Goal: Information Seeking & Learning: Check status

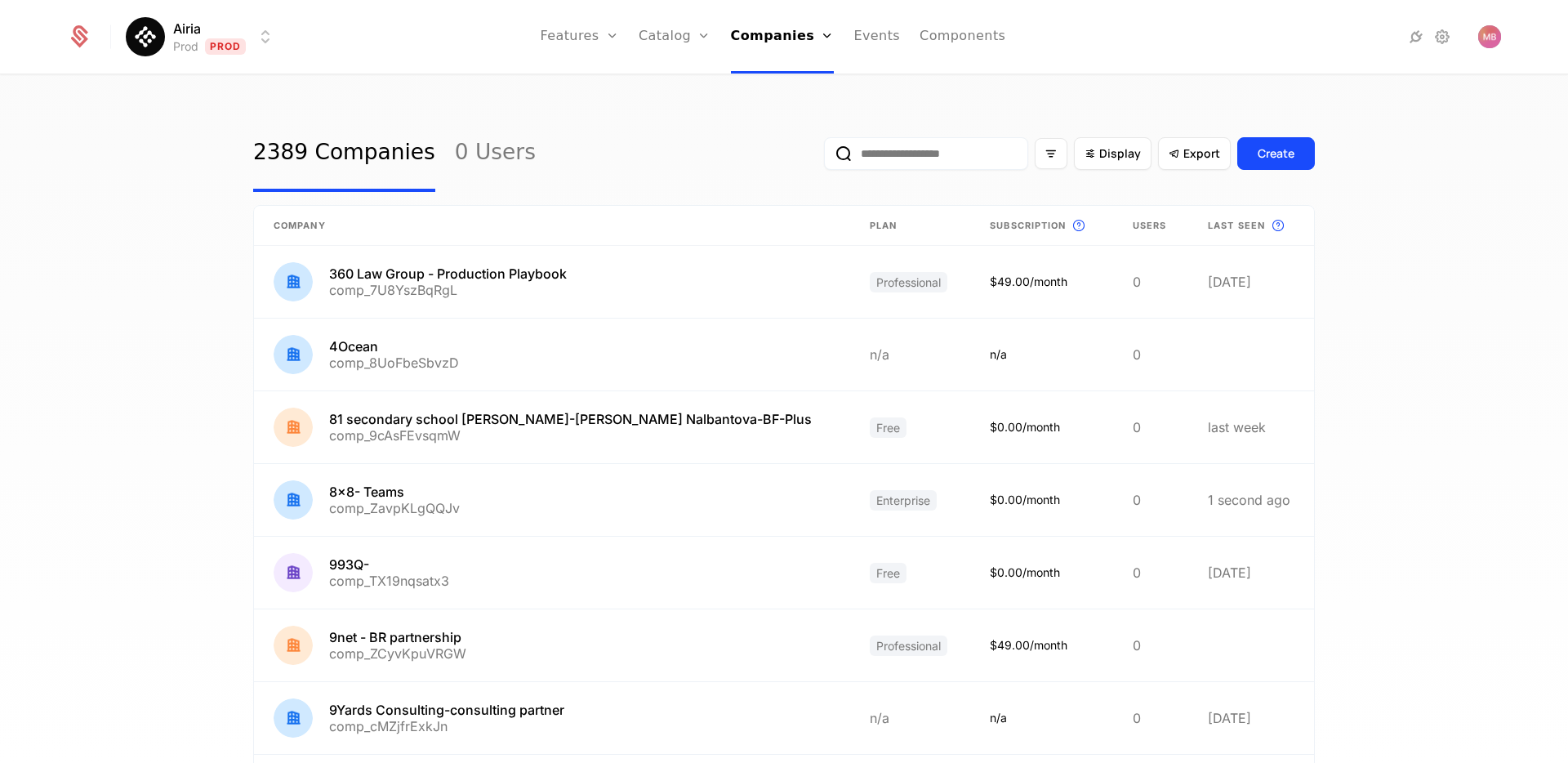
click at [911, 151] on input "email" at bounding box center [926, 153] width 204 height 32
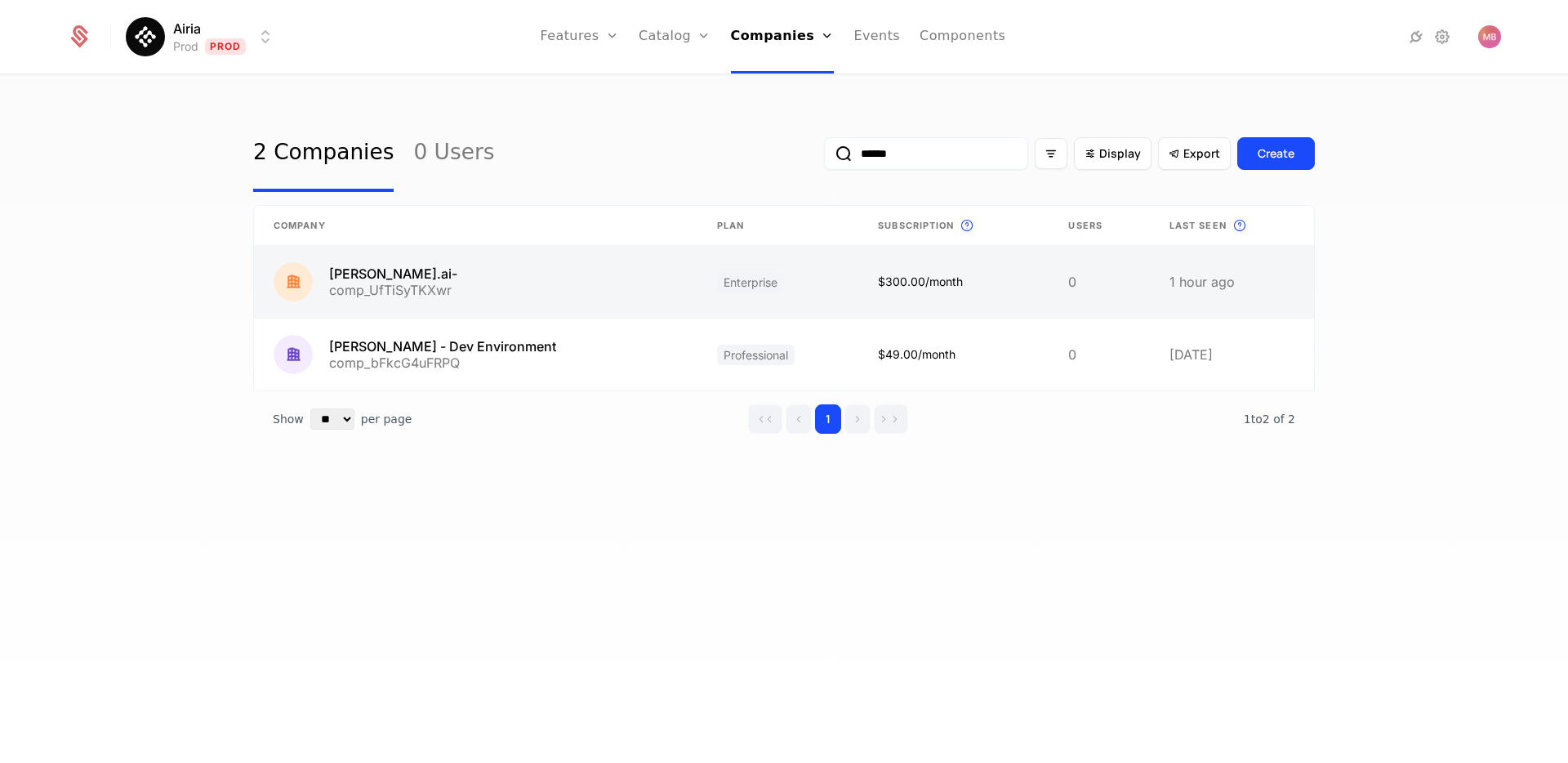
type input "******"
click at [355, 276] on link at bounding box center [475, 281] width 444 height 72
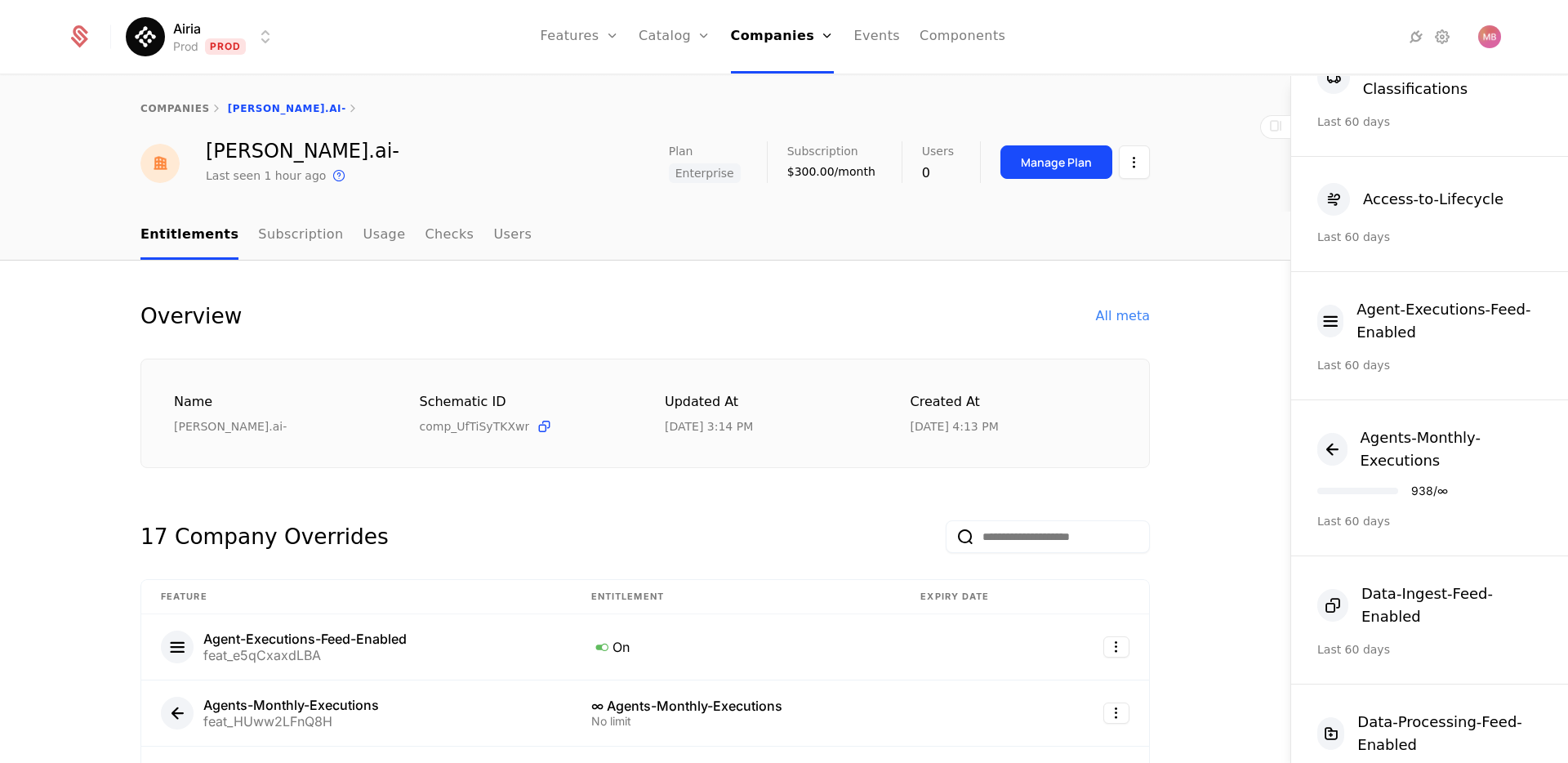
scroll to position [107, 0]
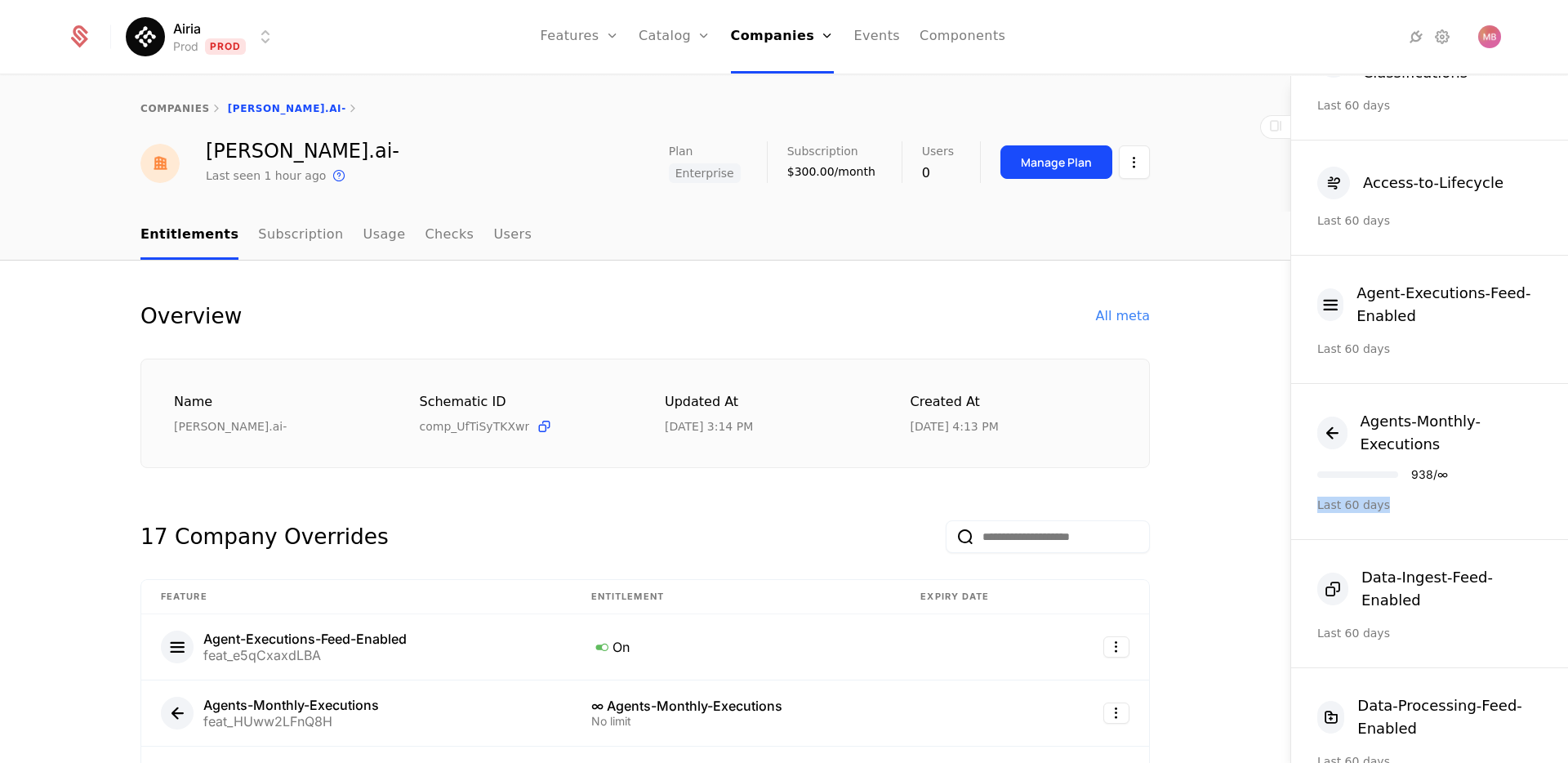
drag, startPoint x: 1320, startPoint y: 492, endPoint x: 1386, endPoint y: 493, distance: 66.0
click at [1386, 497] on div "Last 60 days" at bounding box center [1430, 505] width 225 height 17
click at [1415, 497] on div "Last 60 days" at bounding box center [1430, 505] width 225 height 17
drag, startPoint x: 1388, startPoint y: 492, endPoint x: 1315, endPoint y: 491, distance: 73.0
click at [1315, 491] on div "Agents-Monthly-Executions 938 / ∞ Last 60 days" at bounding box center [1430, 462] width 277 height 156
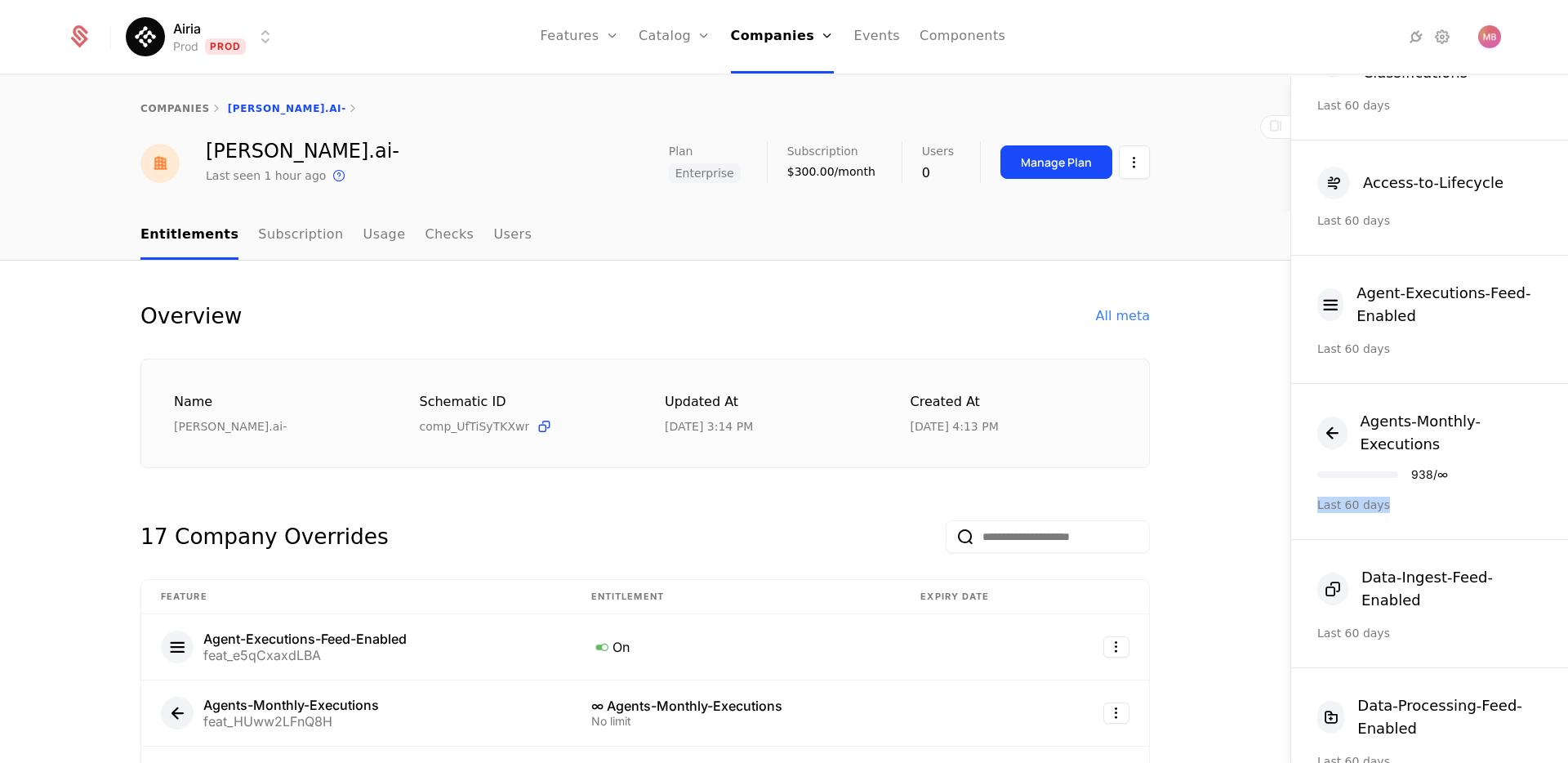
click at [1423, 503] on div "Agents-Monthly-Executions 938 / ∞ Last 60 days" at bounding box center [1430, 462] width 277 height 156
click at [586, 127] on link "Flags" at bounding box center [598, 123] width 75 height 20
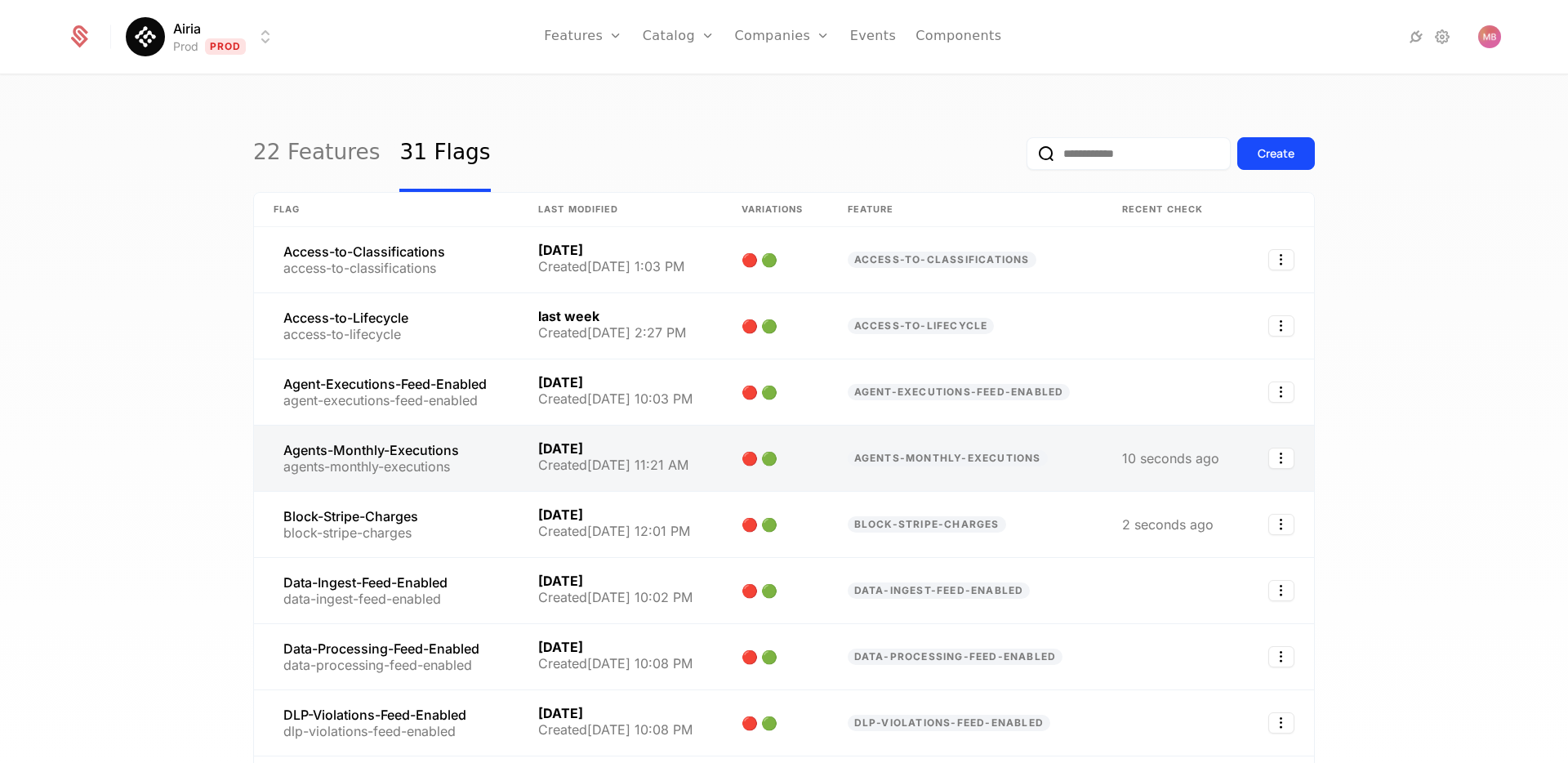
click at [471, 450] on link at bounding box center [386, 458] width 265 height 66
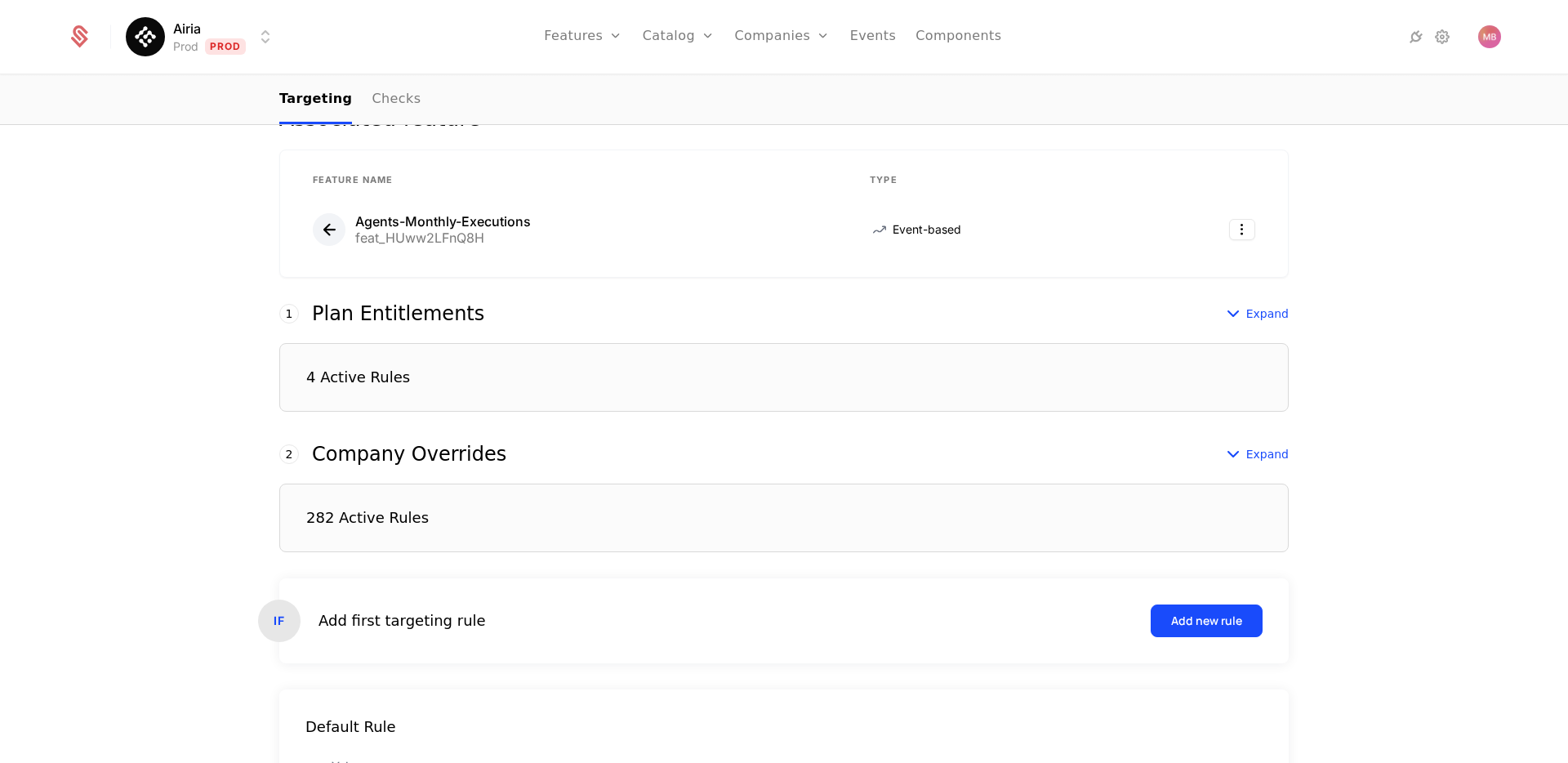
scroll to position [316, 0]
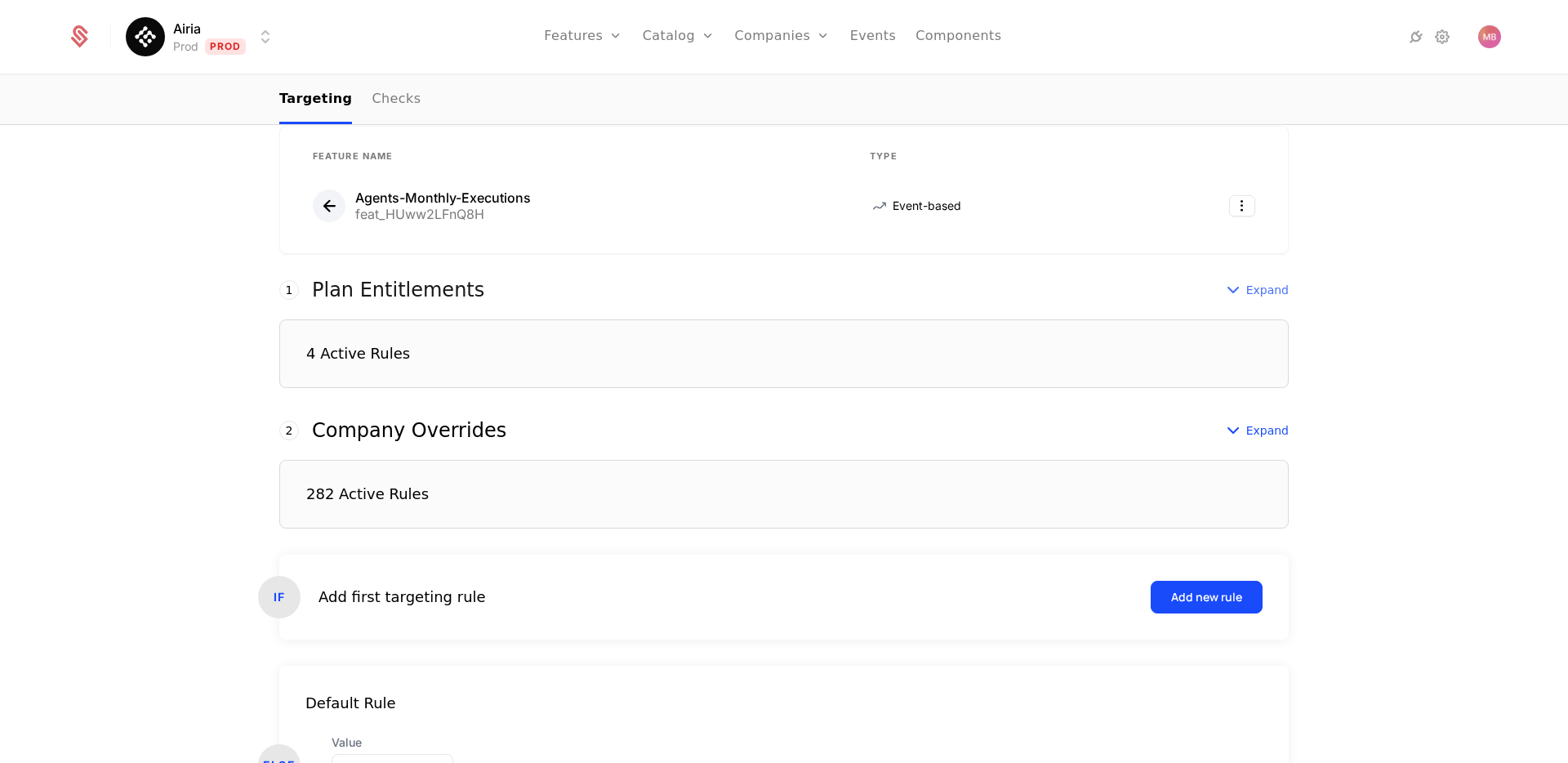
click at [1263, 289] on span "Expand" at bounding box center [1267, 290] width 42 height 17
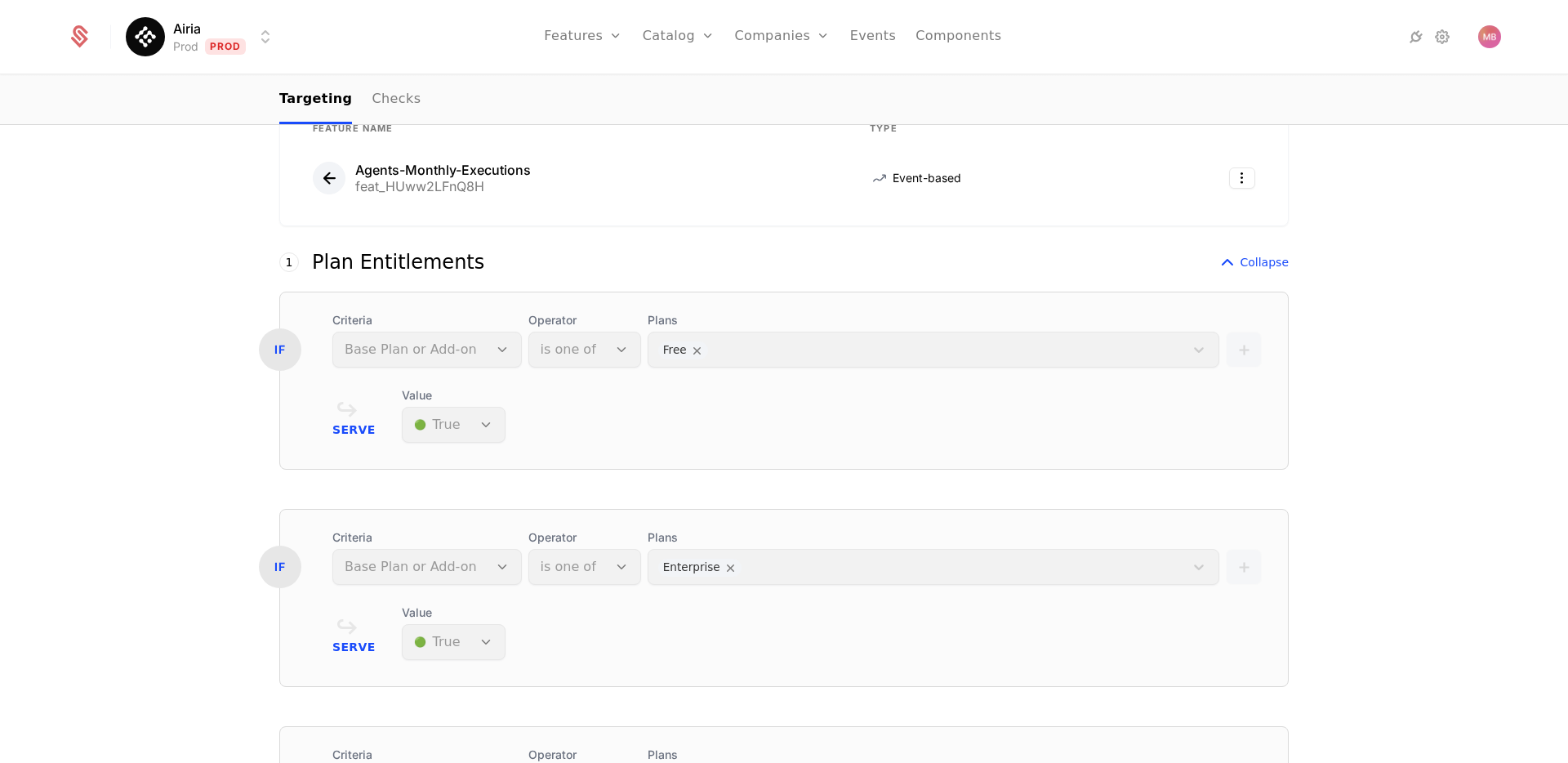
scroll to position [0, 0]
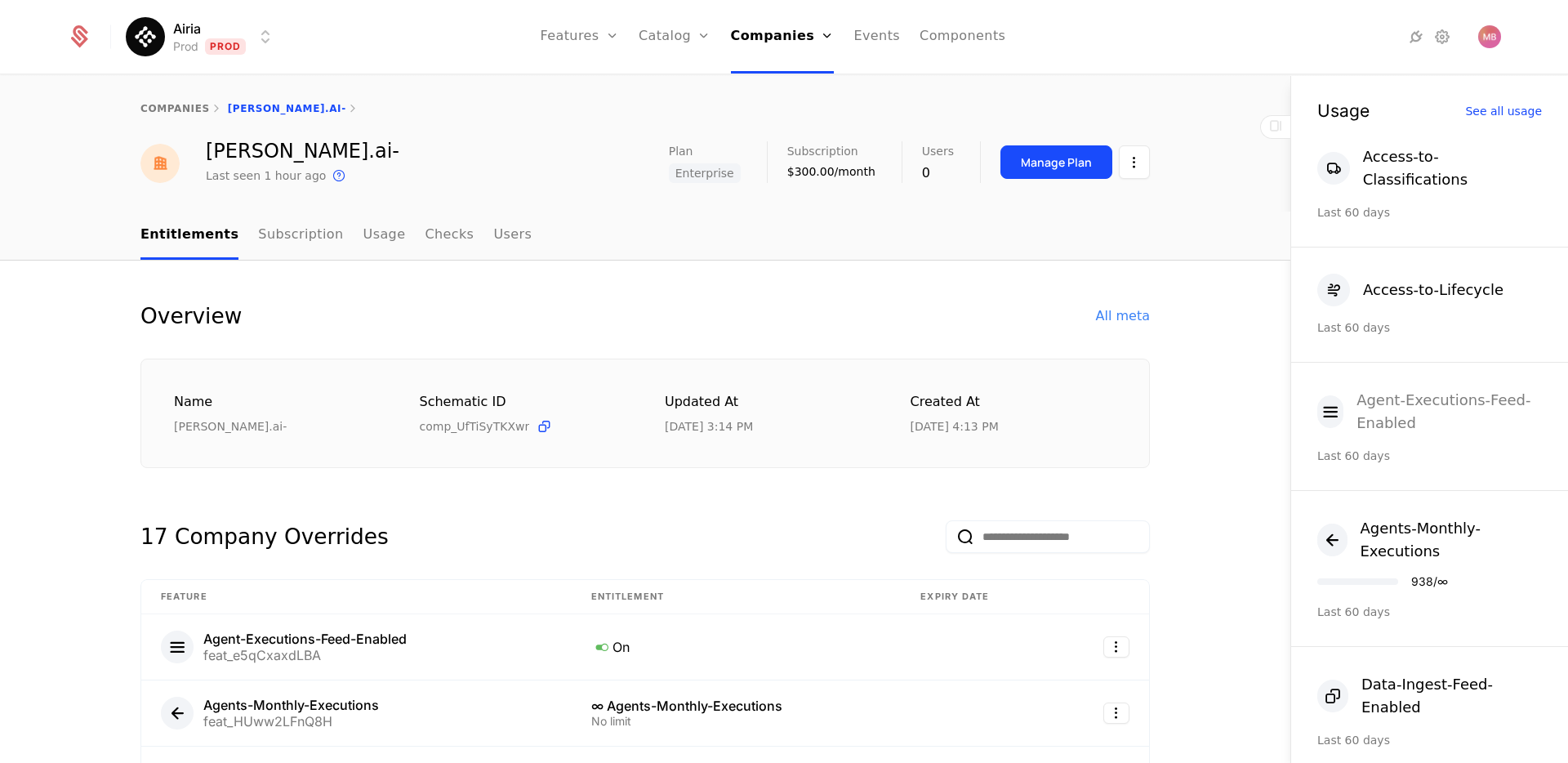
click at [1392, 397] on div "Agent-Executions-Feed-Enabled" at bounding box center [1449, 411] width 186 height 46
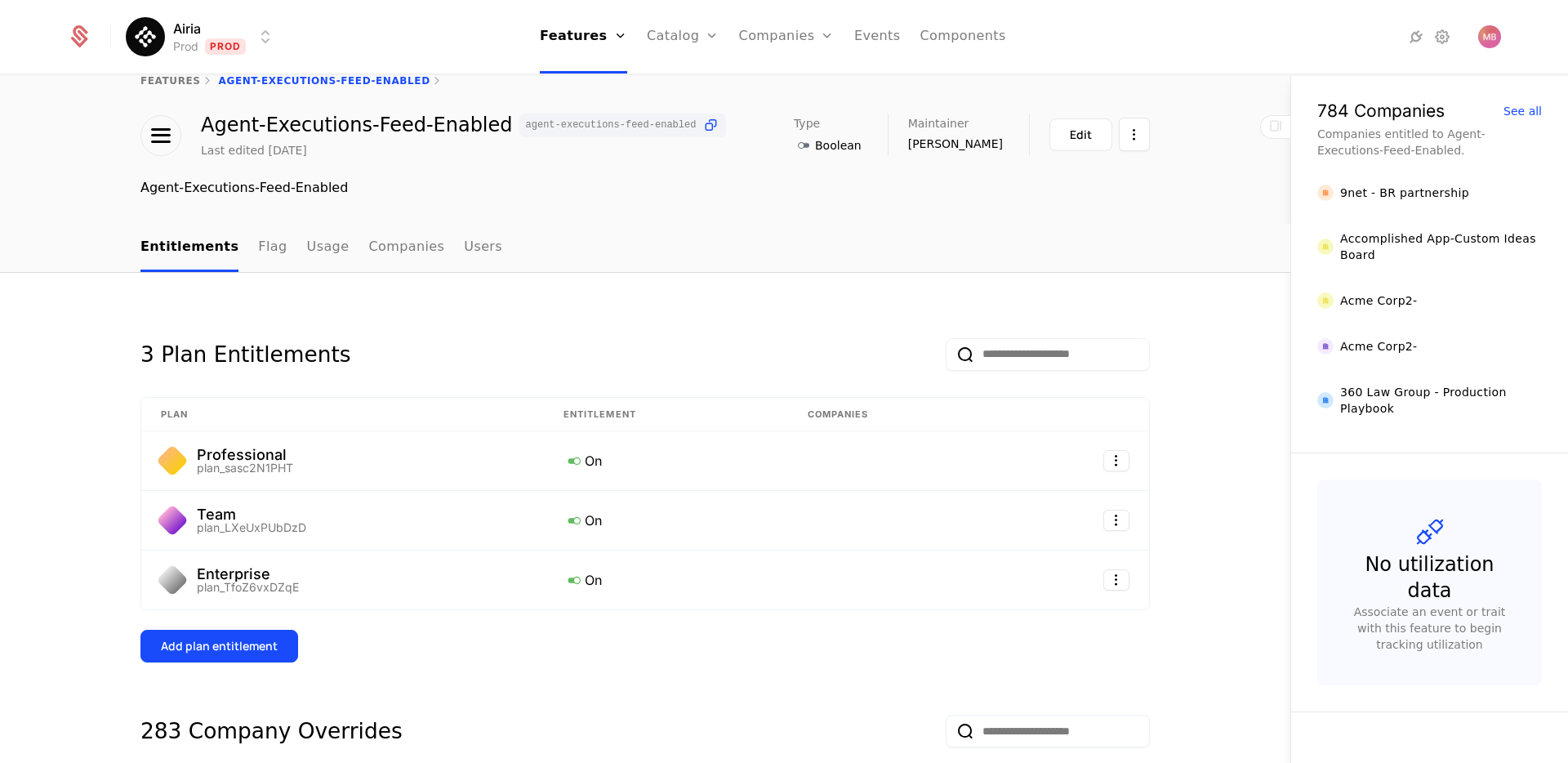
scroll to position [30, 0]
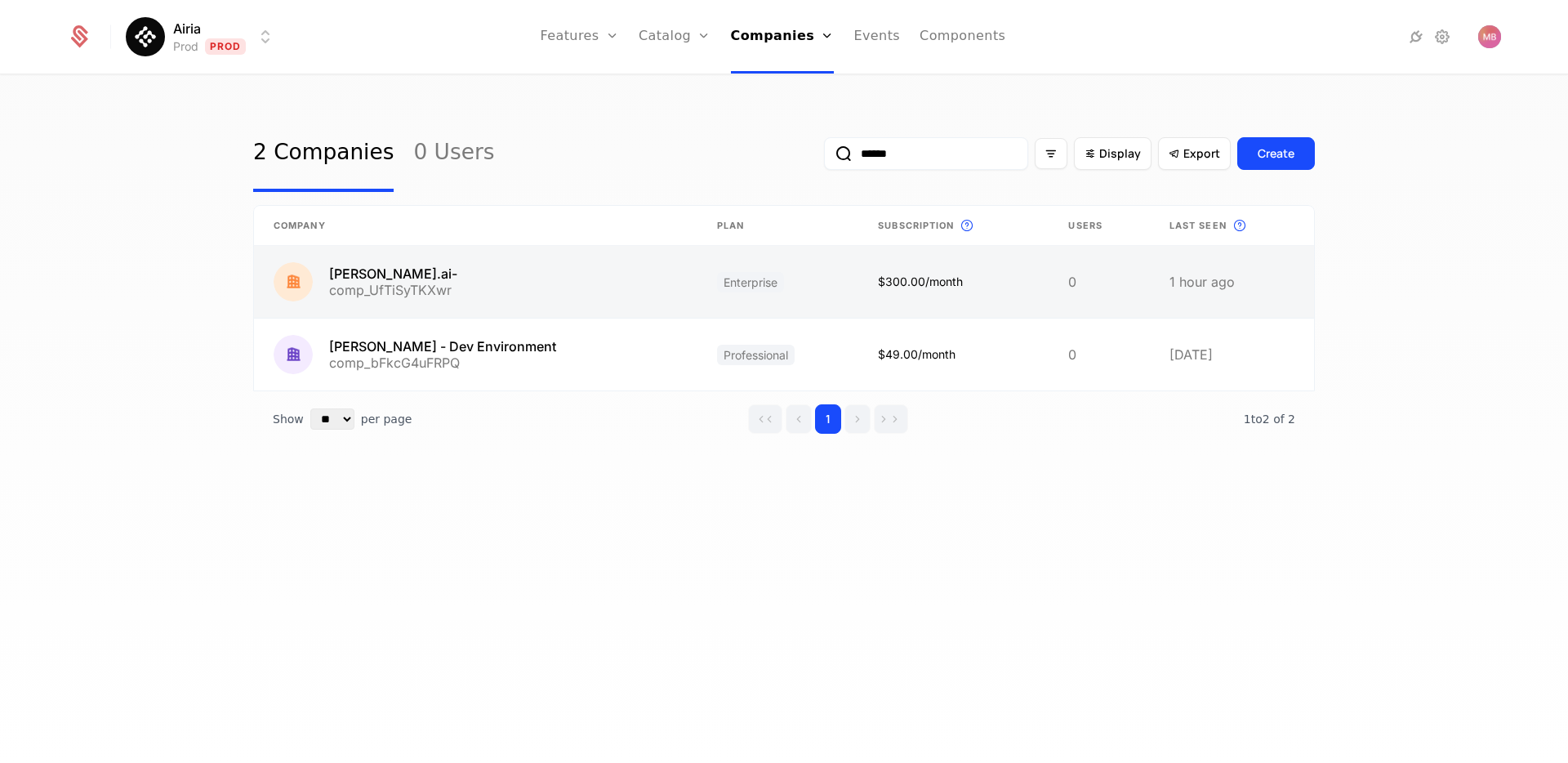
click at [354, 275] on link at bounding box center [475, 281] width 444 height 72
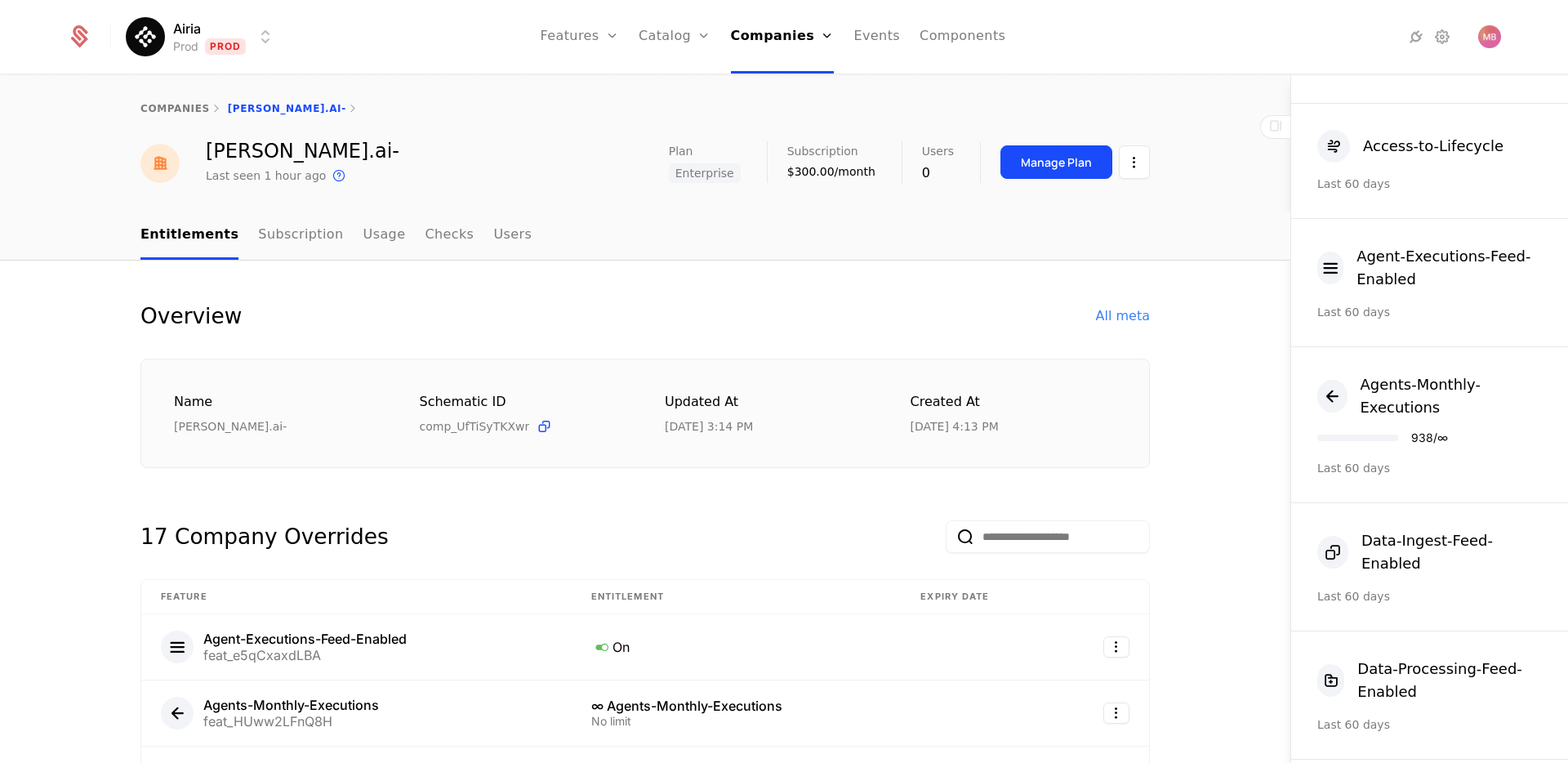
scroll to position [148, 0]
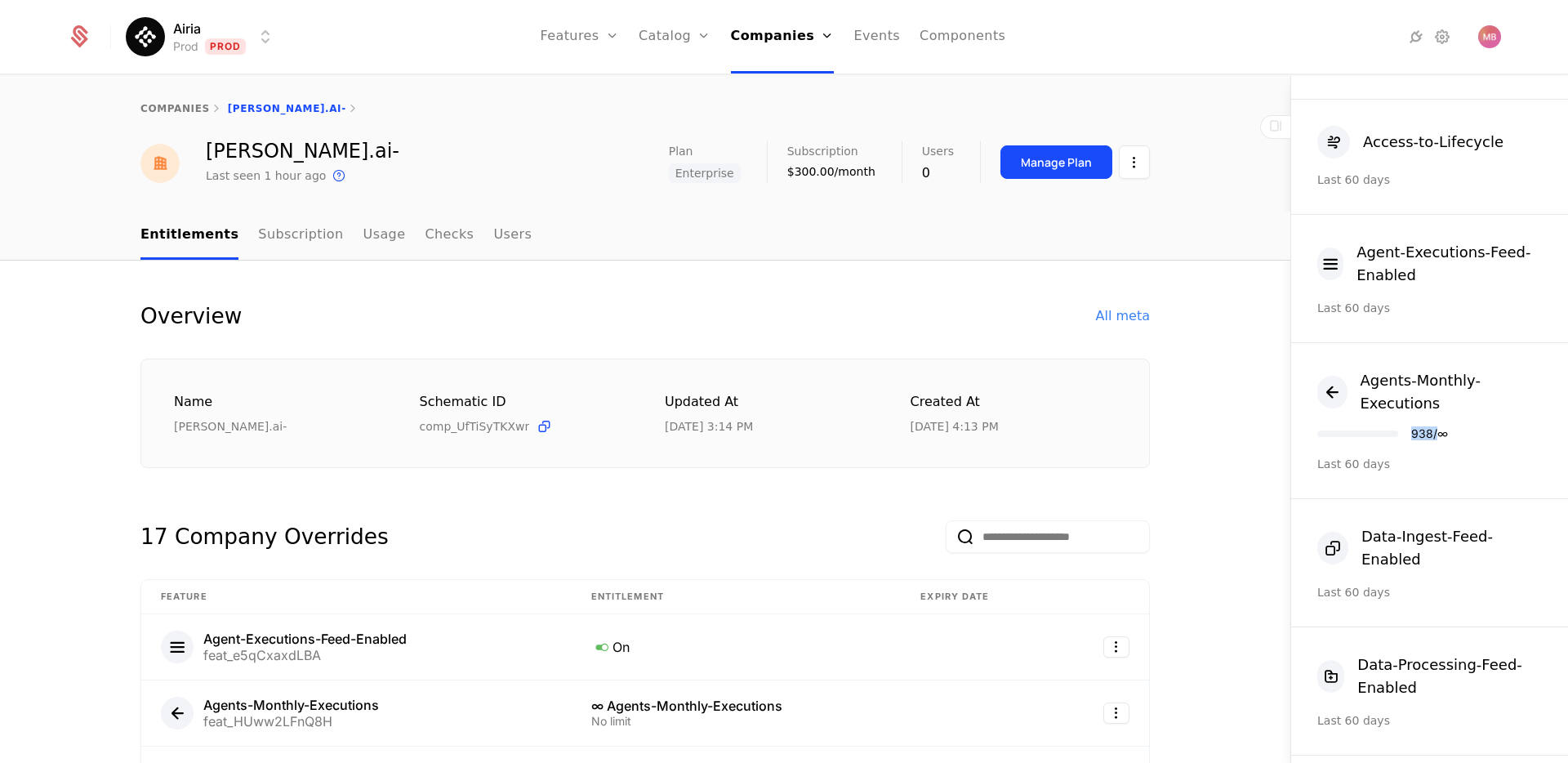
drag, startPoint x: 1415, startPoint y: 420, endPoint x: 1442, endPoint y: 420, distance: 27.0
click at [1442, 428] on div "938 / ∞" at bounding box center [1430, 434] width 36 height 12
click at [1507, 428] on div "Agents-Monthly-Executions 938 / ∞ Last 60 days" at bounding box center [1430, 421] width 277 height 156
drag, startPoint x: 1420, startPoint y: 418, endPoint x: 1433, endPoint y: 418, distance: 13.0
click at [1433, 428] on div "938 / ∞" at bounding box center [1430, 434] width 36 height 12
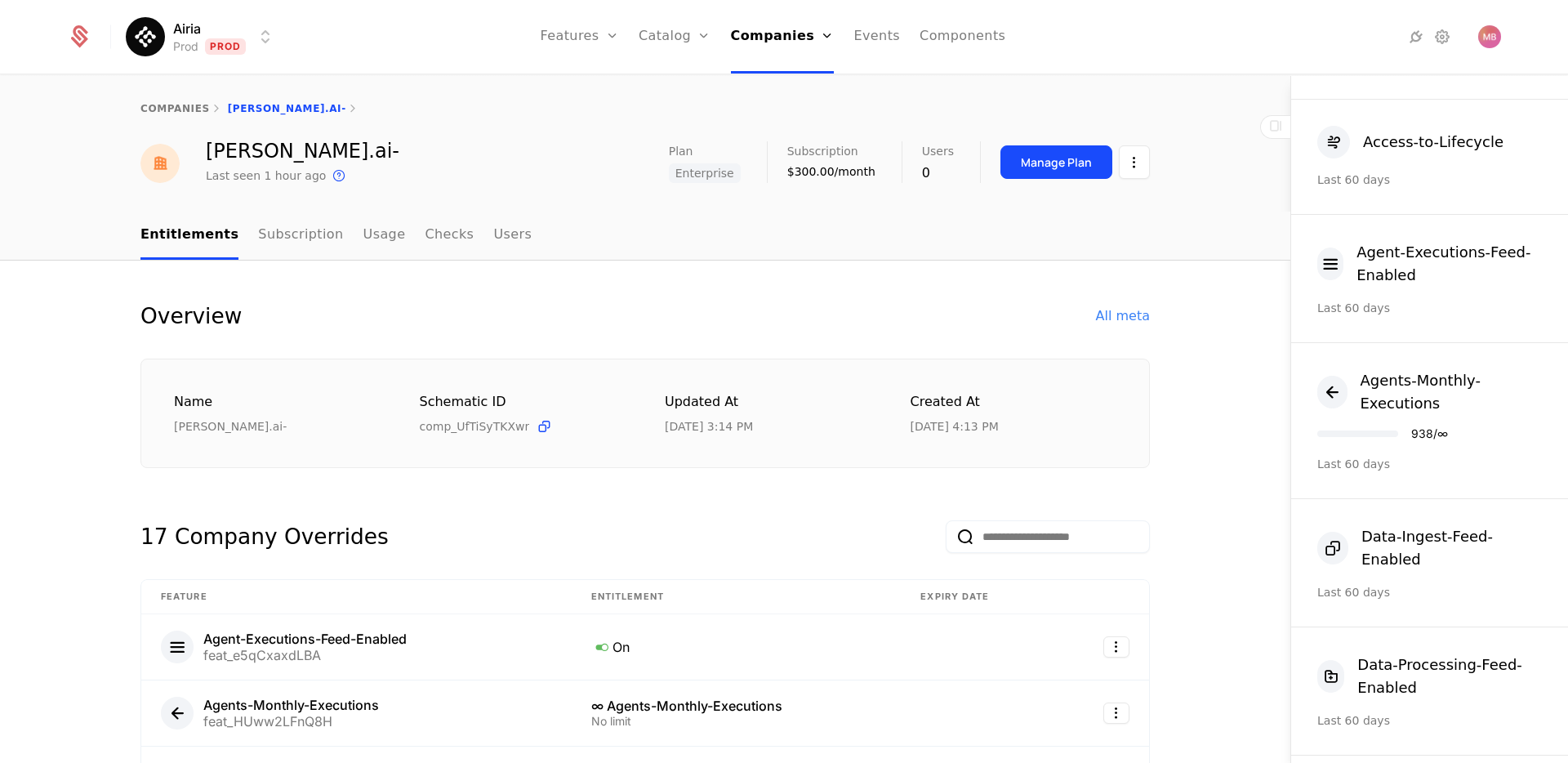
click at [1413, 439] on div "Agents-Monthly-Executions 938 / ∞ Last 60 days" at bounding box center [1430, 421] width 277 height 156
drag, startPoint x: 1415, startPoint y: 420, endPoint x: 1446, endPoint y: 420, distance: 31.0
click at [1446, 428] on div "938 / ∞" at bounding box center [1430, 434] width 36 height 12
click at [1494, 425] on div "Agents-Monthly-Executions 938 / ∞ Last 60 days" at bounding box center [1430, 421] width 277 height 156
drag, startPoint x: 1413, startPoint y: 419, endPoint x: 1438, endPoint y: 420, distance: 25.0
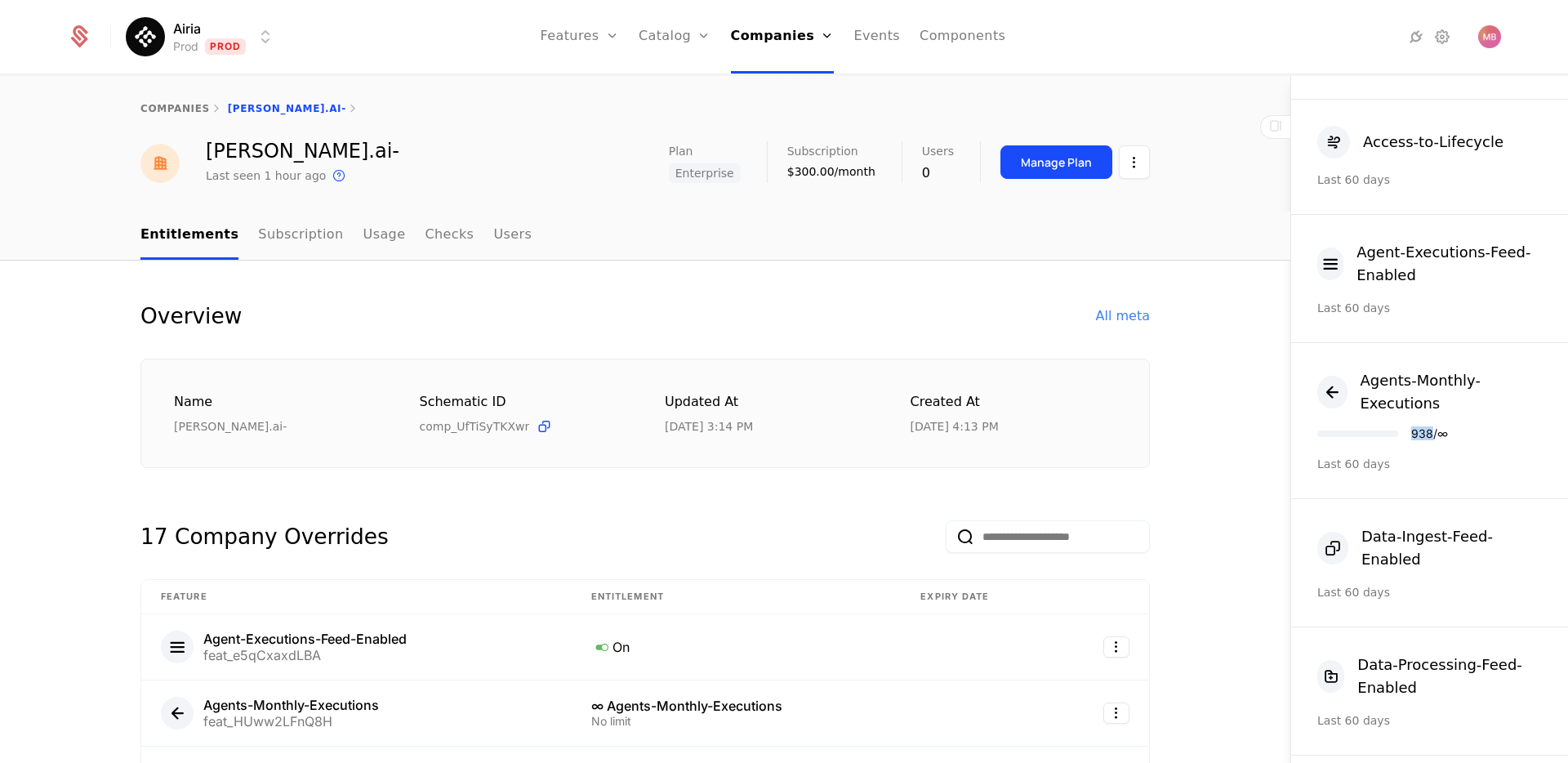
click at [1438, 428] on div "938 / ∞" at bounding box center [1383, 434] width 131 height 12
click at [1486, 440] on div "Agents-Monthly-Executions 938 / ∞ Last 60 days" at bounding box center [1430, 421] width 277 height 156
click at [1455, 431] on div "Agents-Monthly-Executions 938 / ∞ Last 60 days" at bounding box center [1430, 421] width 277 height 156
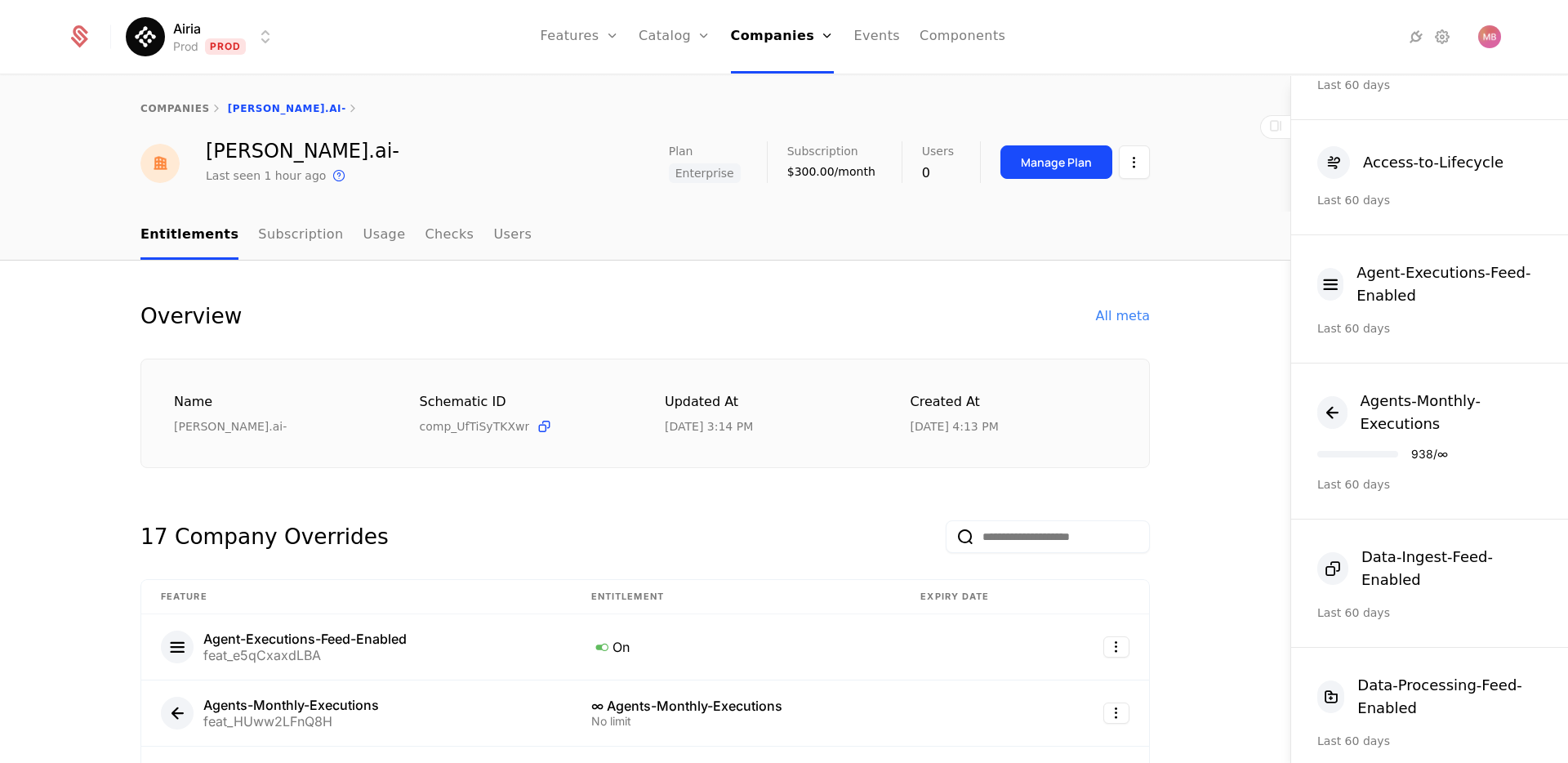
scroll to position [0, 0]
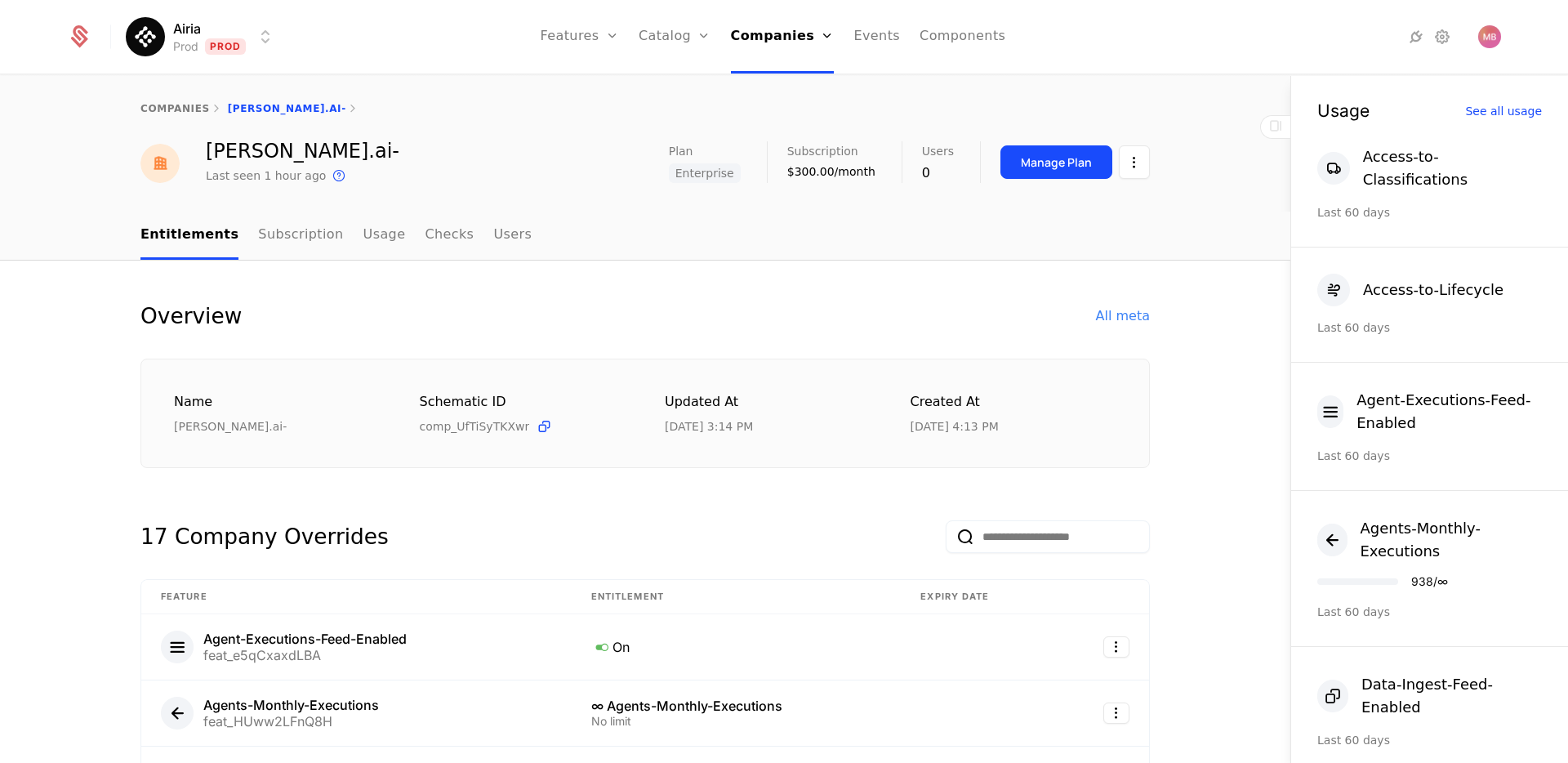
click at [1235, 107] on div "companies higgins.ai-" at bounding box center [645, 109] width 1290 height 66
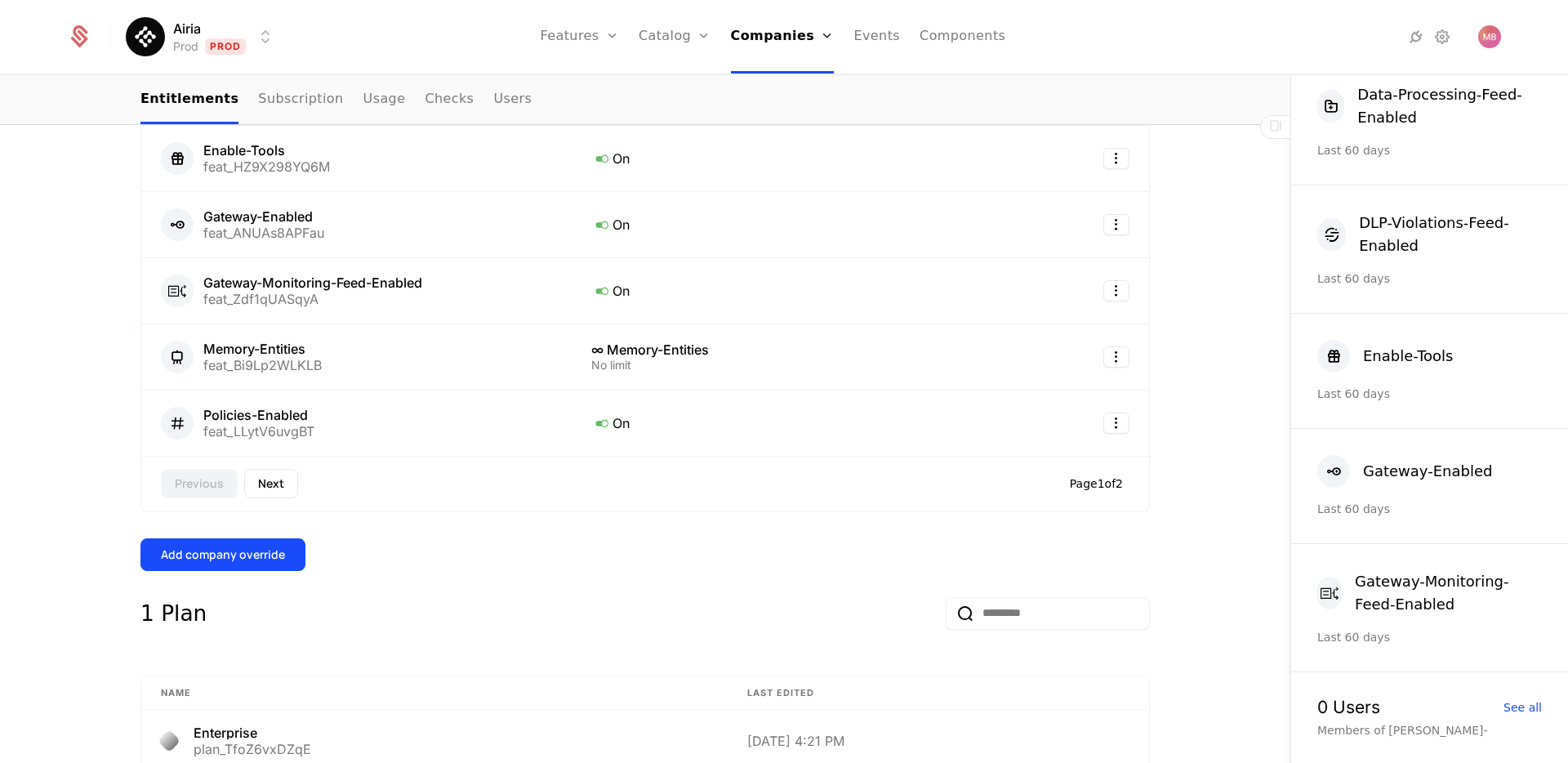
scroll to position [827, 0]
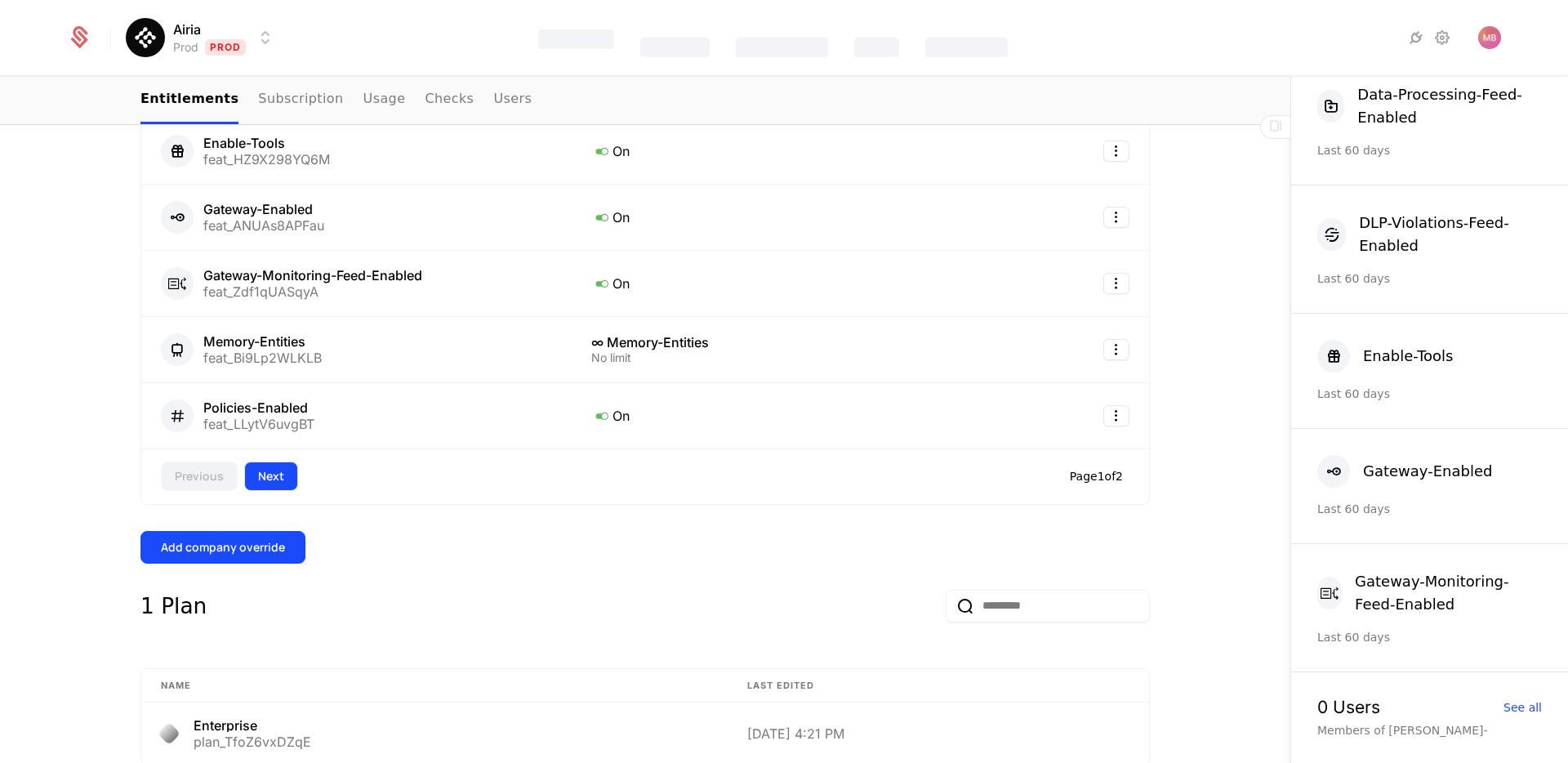
click at [261, 474] on button "Next" at bounding box center [271, 476] width 54 height 29
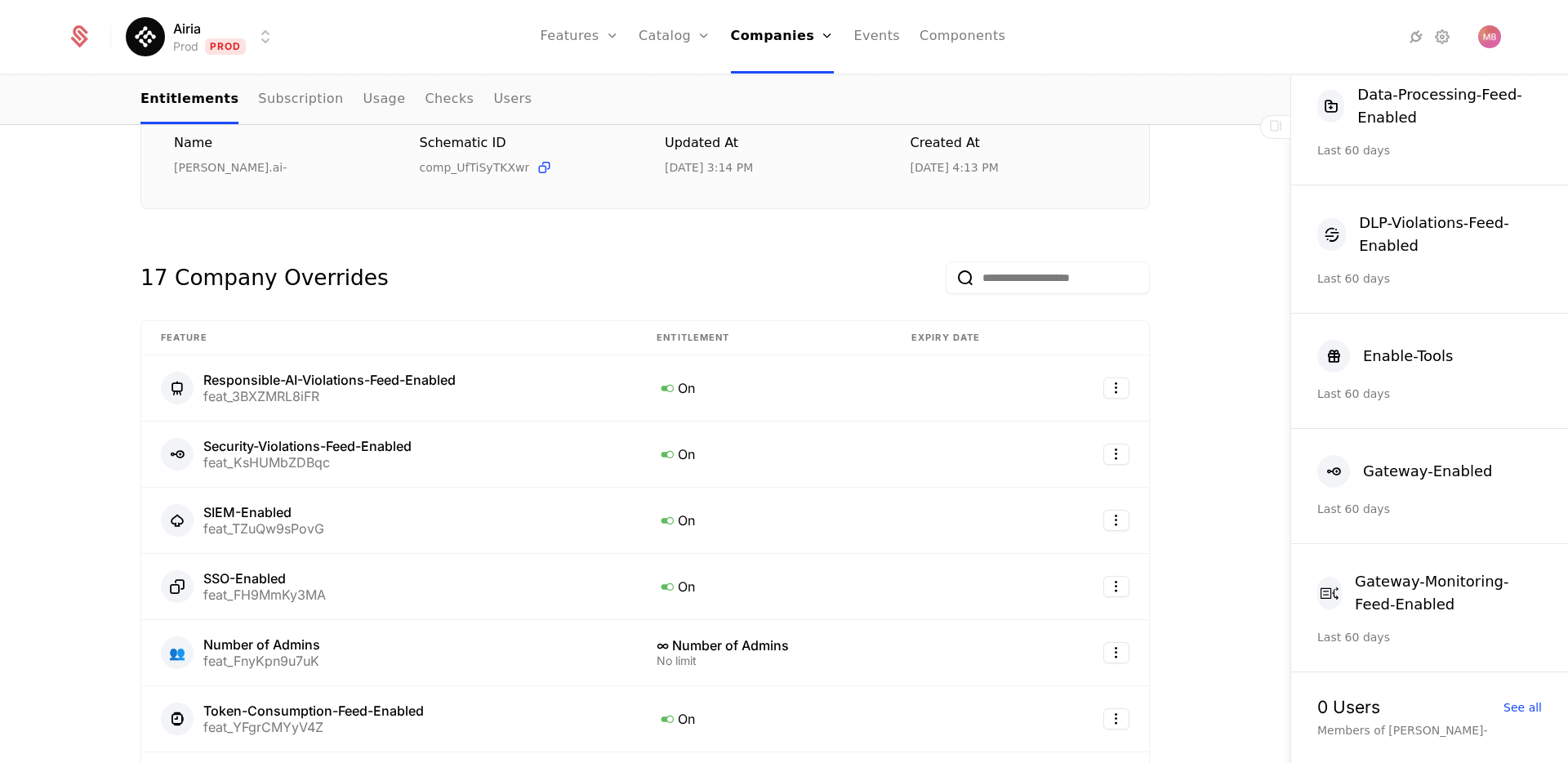
scroll to position [0, 0]
